Goal: Task Accomplishment & Management: Manage account settings

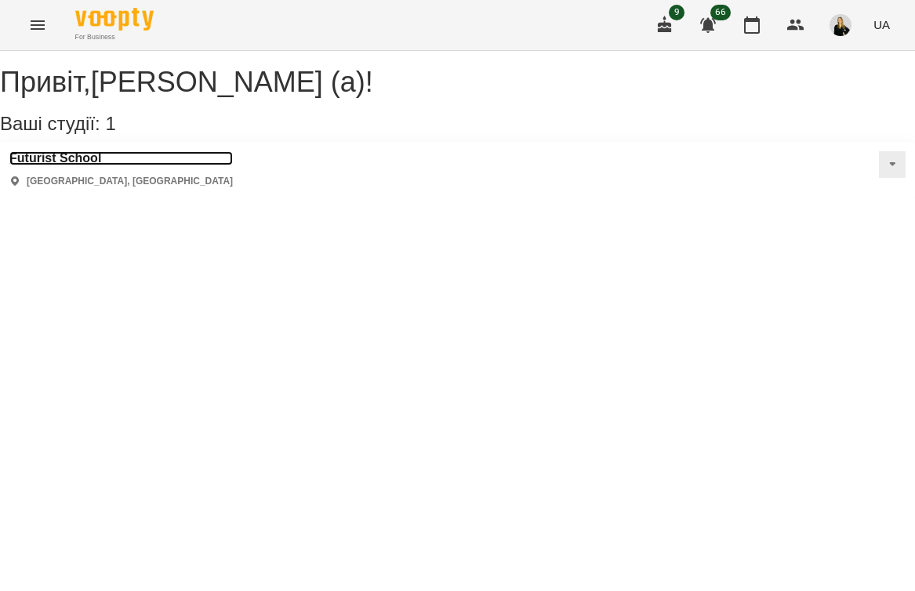
click at [96, 165] on h3 "Futurist School" at bounding box center [121, 158] width 224 height 14
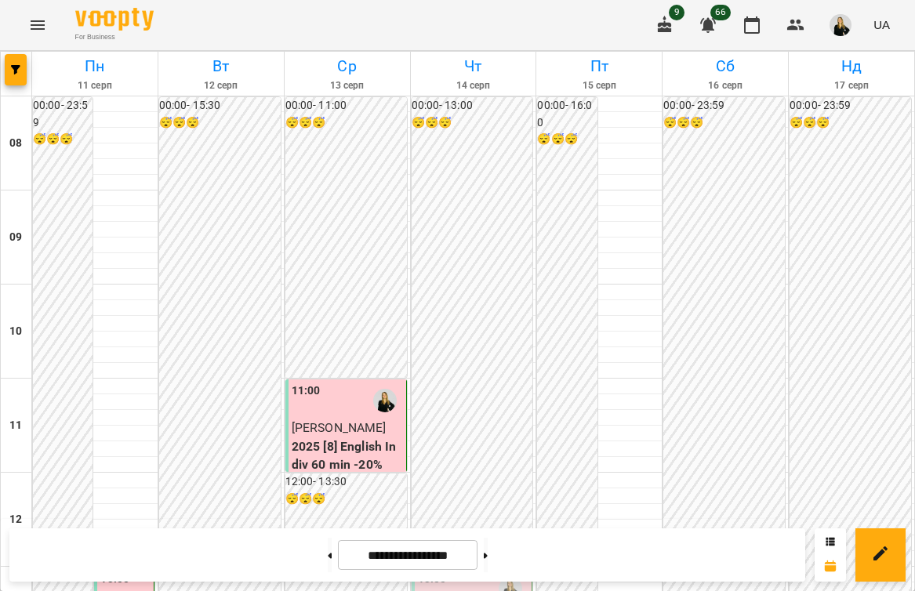
scroll to position [517, 0]
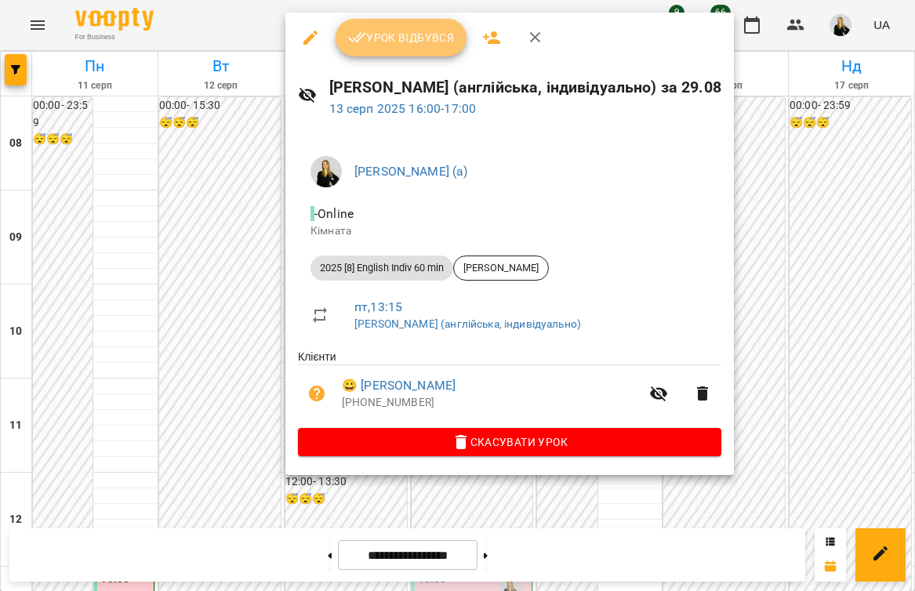
click at [385, 32] on span "Урок відбувся" at bounding box center [401, 37] width 107 height 19
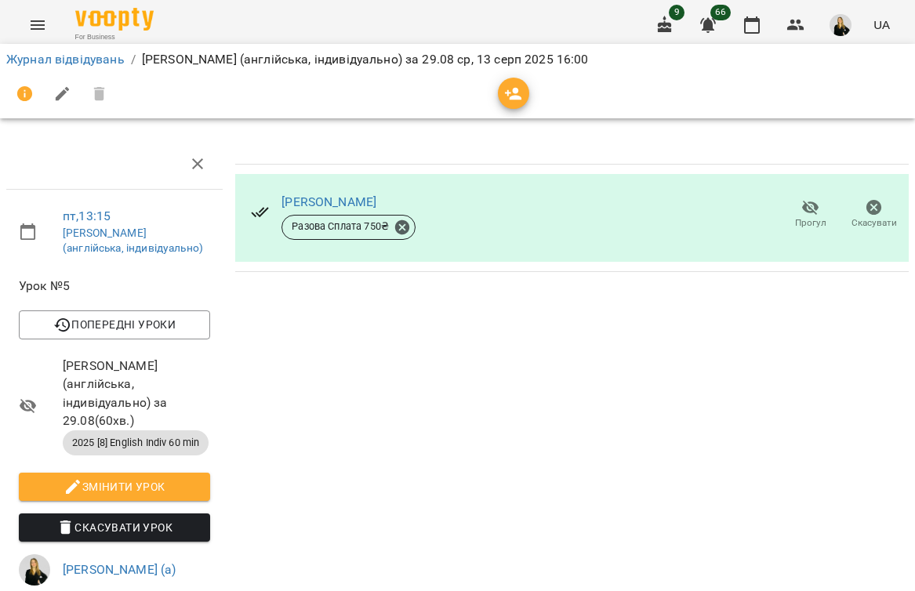
click at [836, 24] on img "button" at bounding box center [841, 25] width 22 height 22
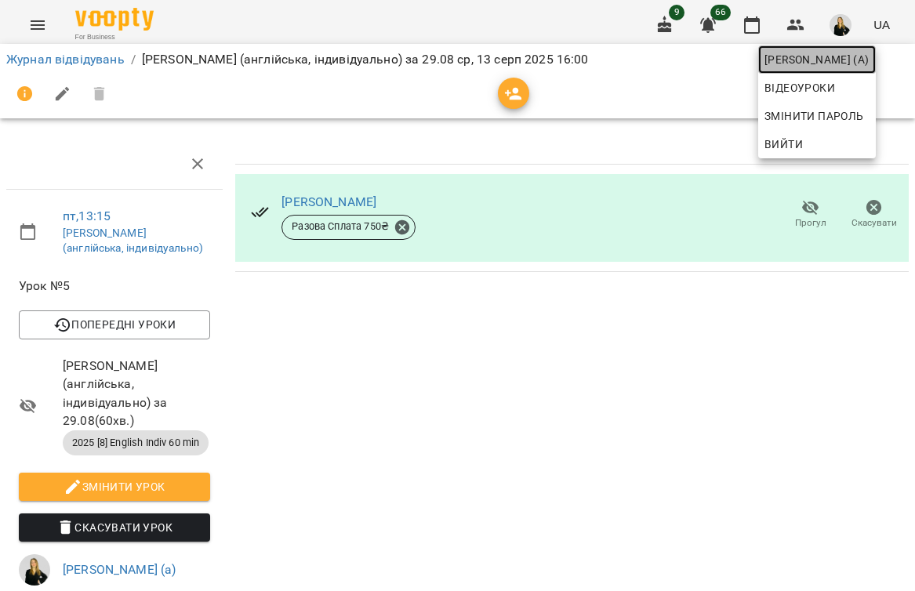
click at [836, 53] on span "[PERSON_NAME] (а)" at bounding box center [817, 59] width 105 height 19
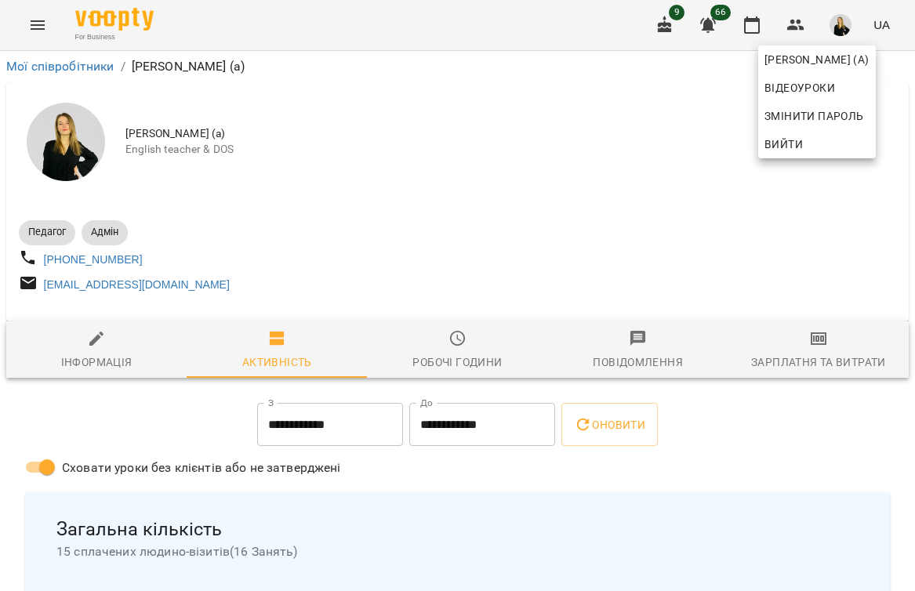
click at [139, 28] on div at bounding box center [457, 295] width 915 height 591
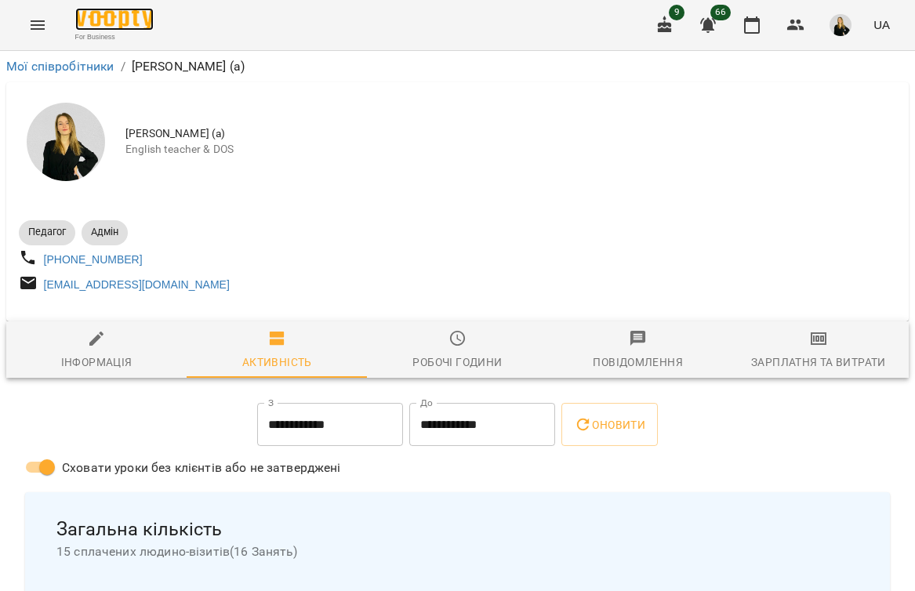
click at [125, 18] on img at bounding box center [114, 19] width 78 height 23
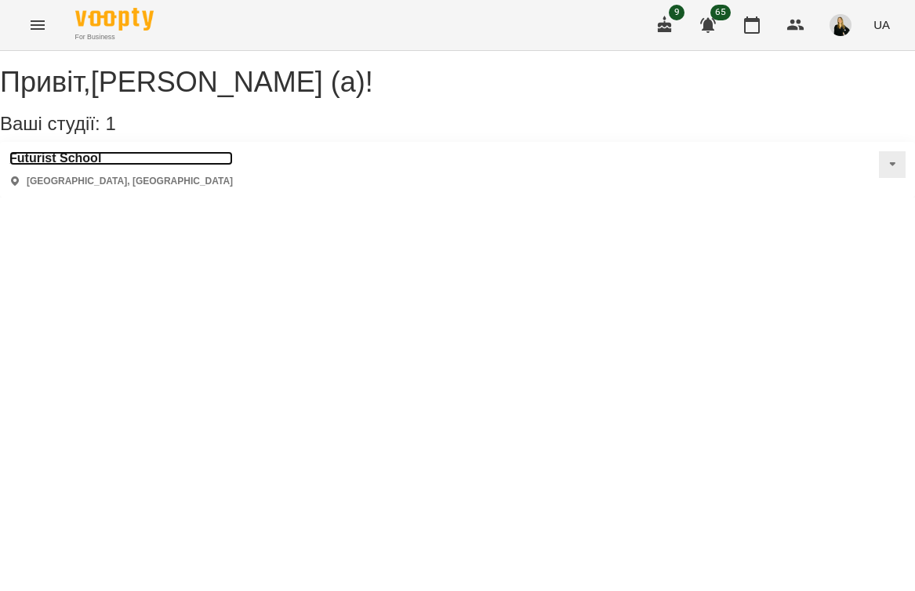
click at [72, 165] on h3 "Futurist School" at bounding box center [121, 158] width 224 height 14
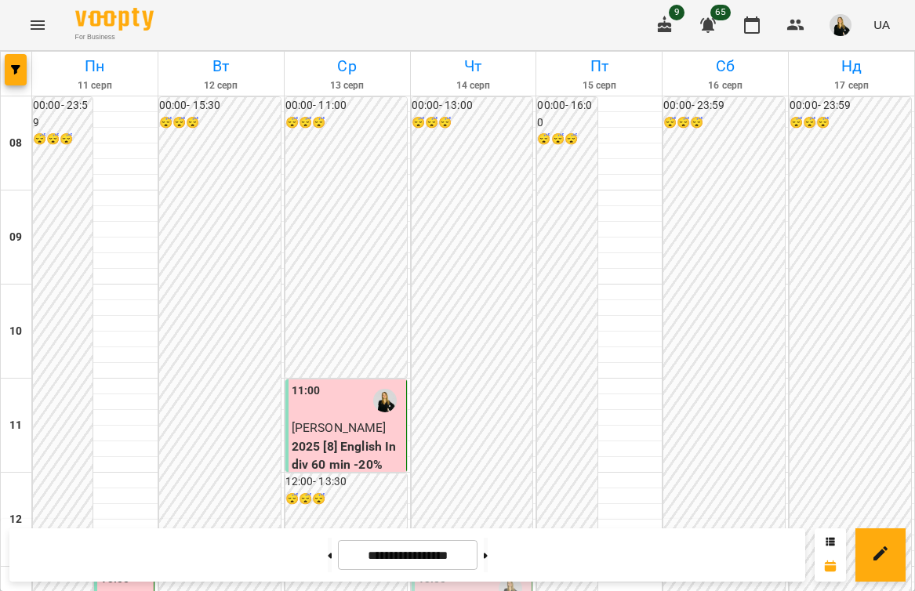
click at [852, 17] on span "button" at bounding box center [841, 25] width 22 height 22
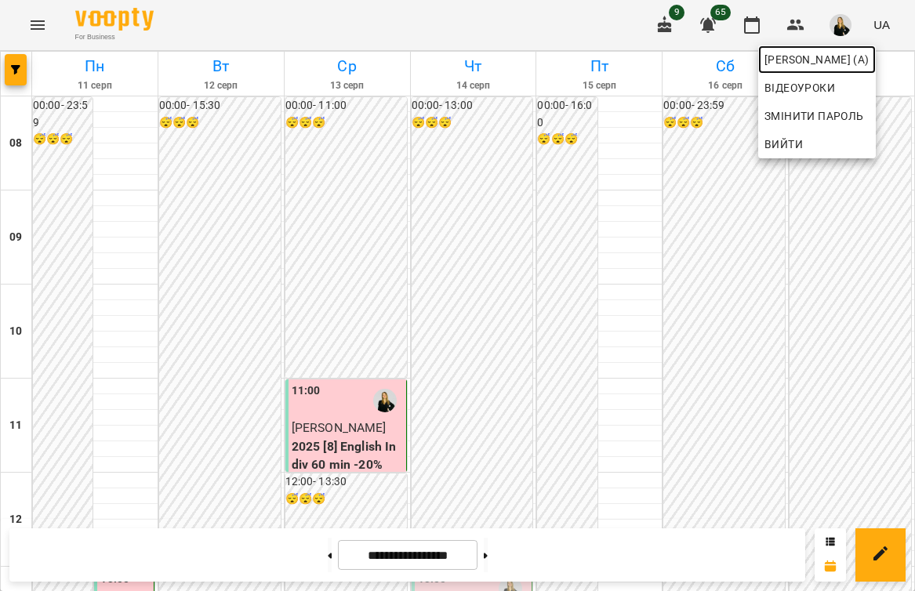
click at [844, 53] on span "[PERSON_NAME] (а)" at bounding box center [817, 59] width 105 height 19
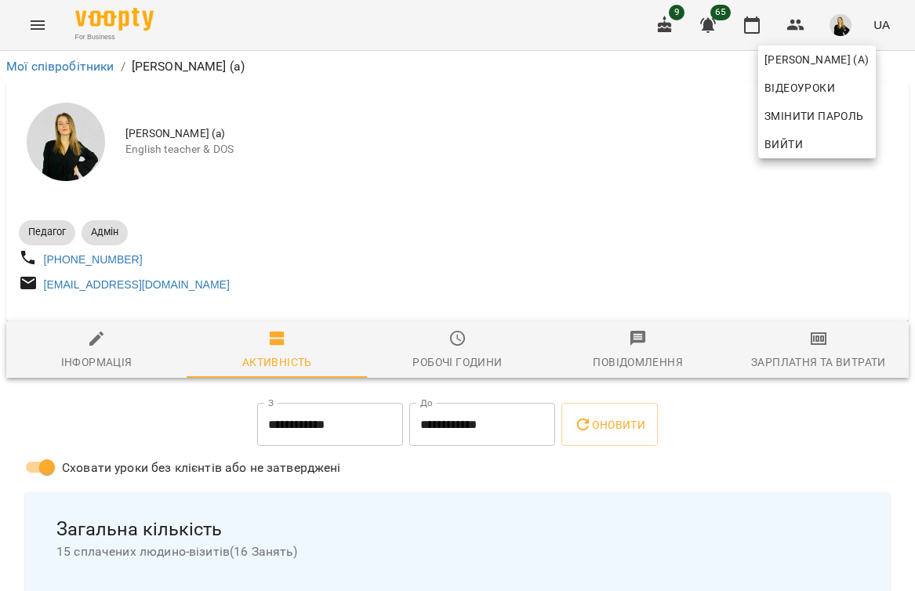
click at [82, 71] on div at bounding box center [457, 295] width 915 height 591
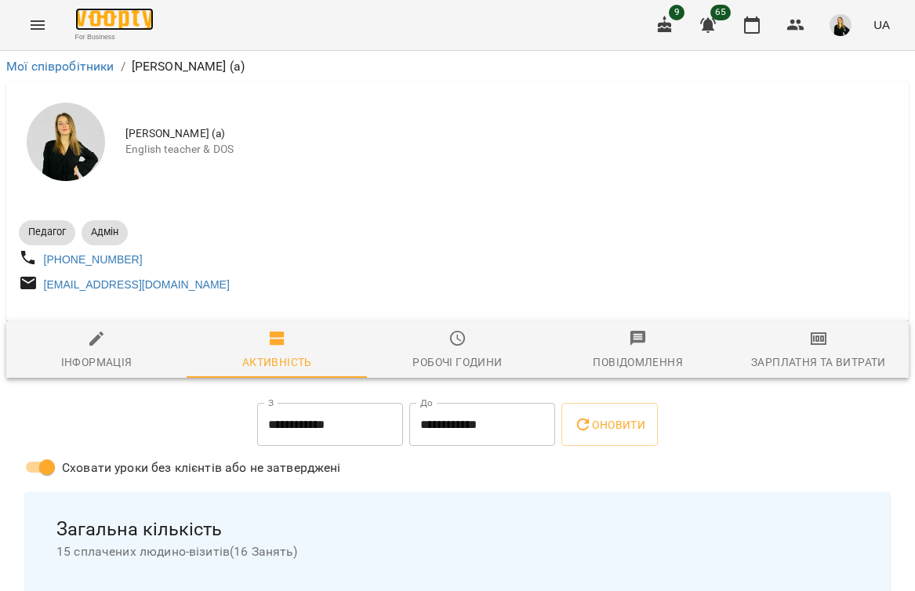
click at [96, 21] on img at bounding box center [114, 19] width 78 height 23
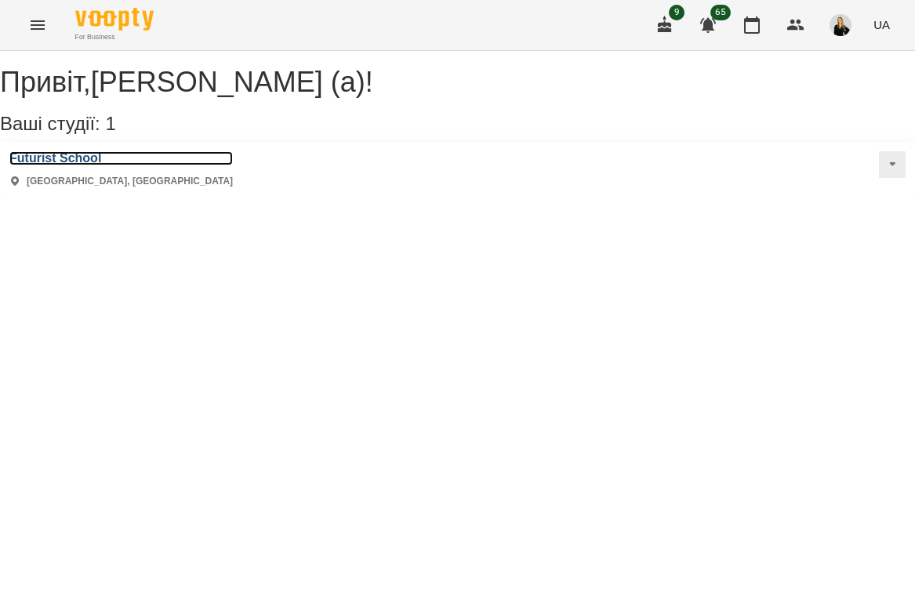
click at [56, 165] on h3 "Futurist School" at bounding box center [121, 158] width 224 height 14
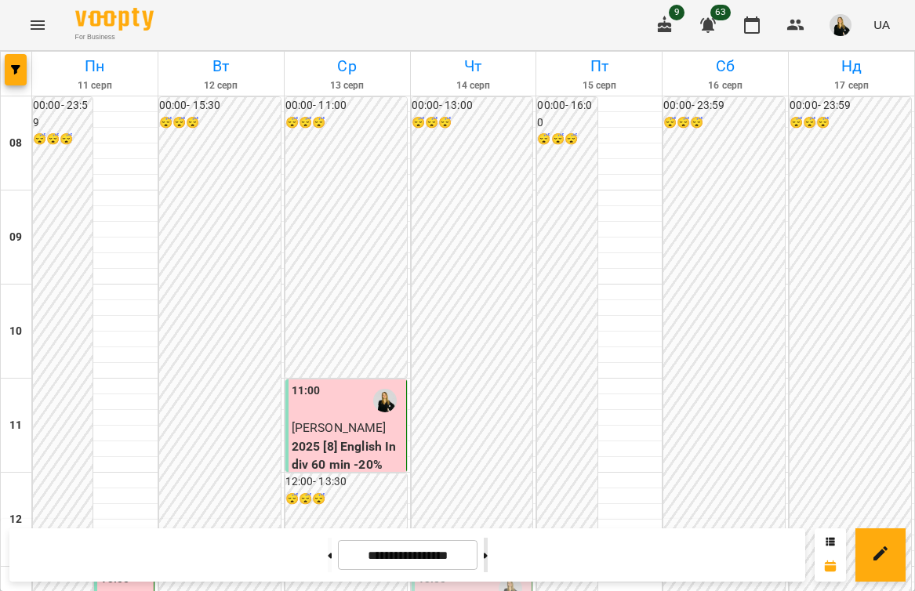
click at [488, 549] on button at bounding box center [486, 555] width 4 height 35
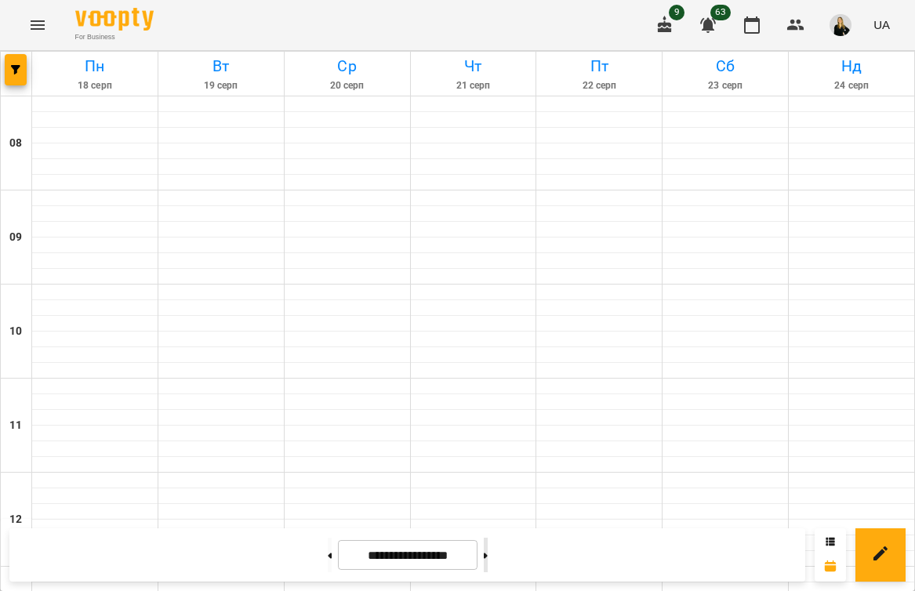
click at [488, 550] on button at bounding box center [486, 555] width 4 height 35
type input "**********"
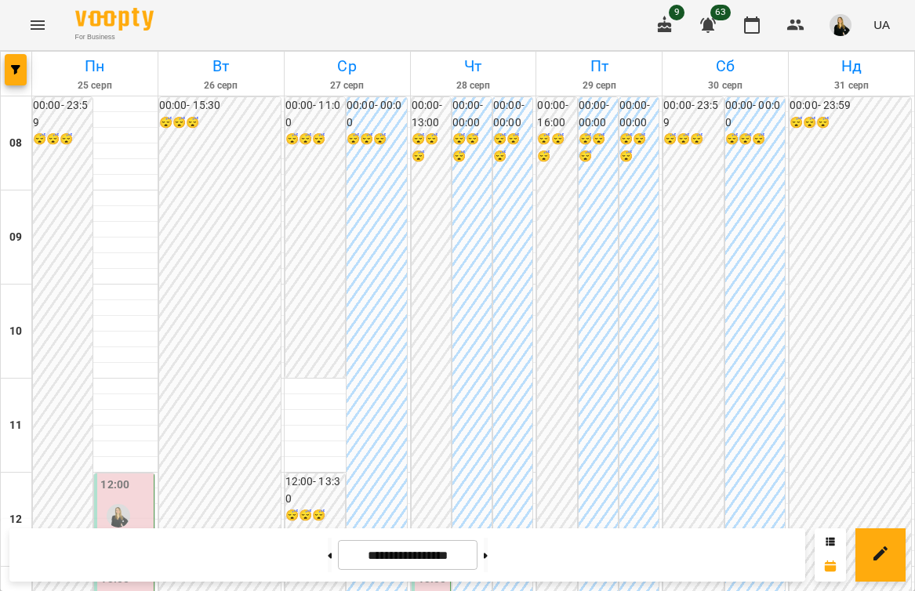
scroll to position [271, 0]
